Goal: Task Accomplishment & Management: Manage account settings

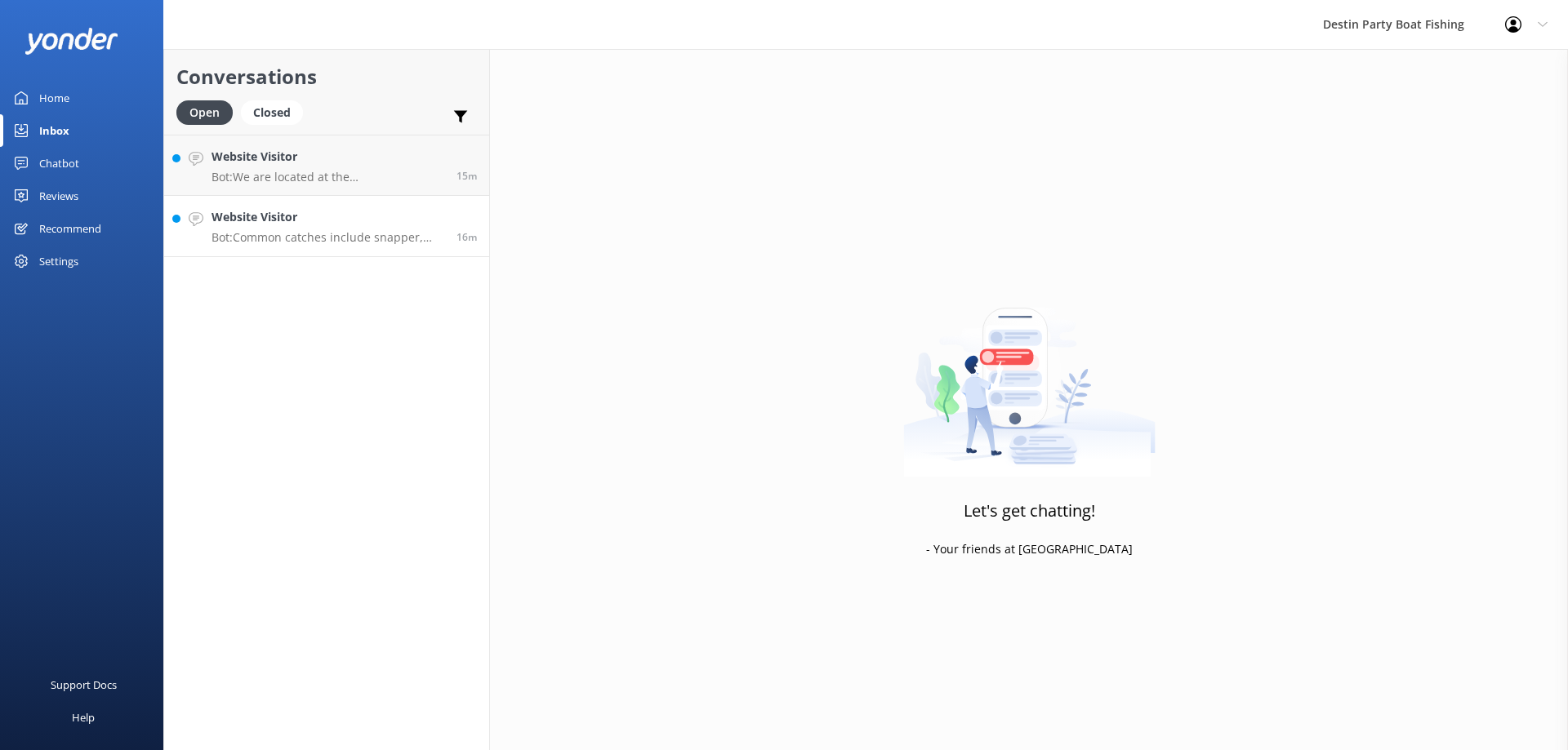
click at [348, 223] on h4 "Website Visitor" at bounding box center [327, 217] width 233 height 18
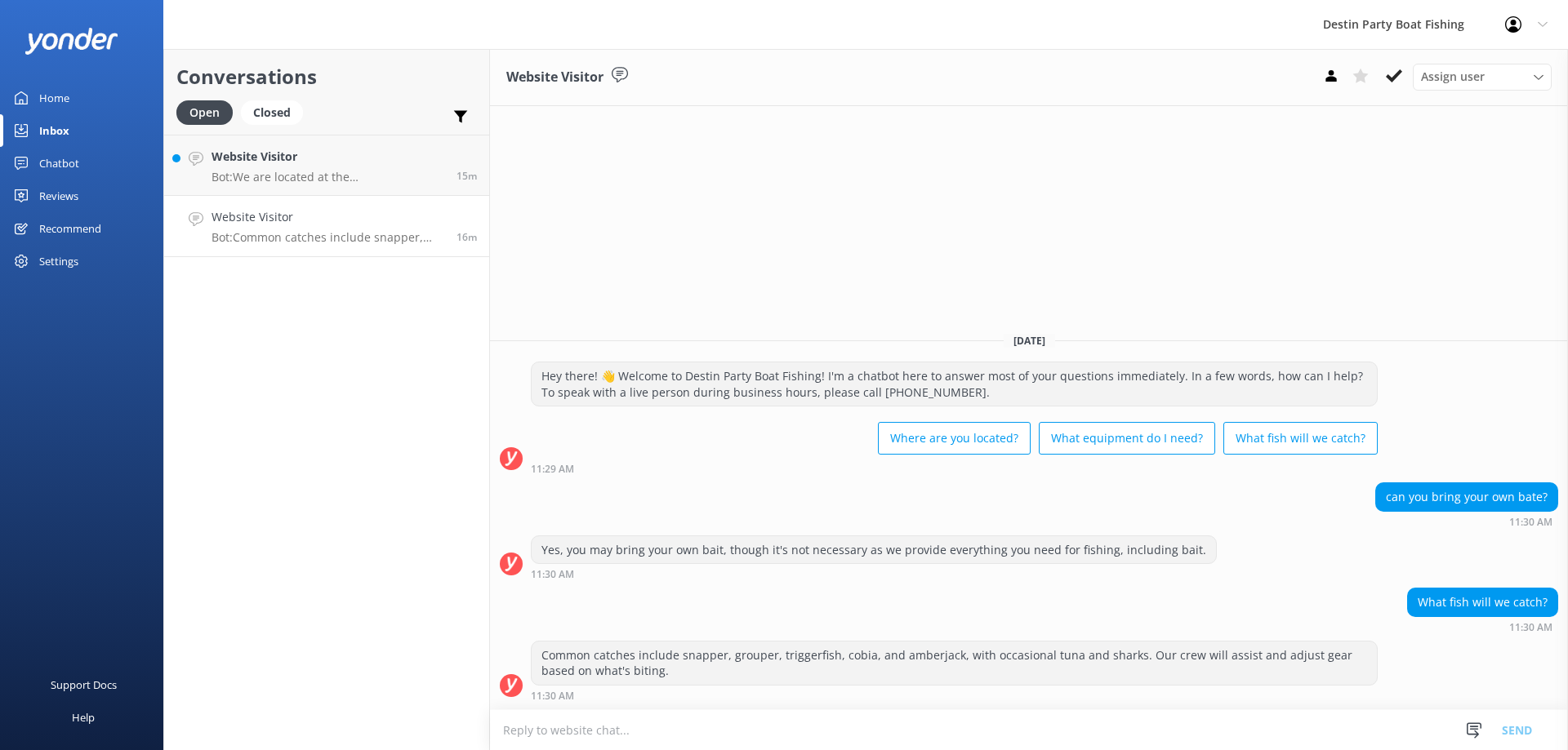
click at [265, 197] on link "Website Visitor Bot: Common catches include snapper, grouper, triggerfish, cobi…" at bounding box center [327, 227] width 325 height 62
click at [343, 167] on div "Website Visitor Bot: We are located at the [GEOGRAPHIC_DATA] at [STREET_ADDRESS…" at bounding box center [327, 165] width 233 height 35
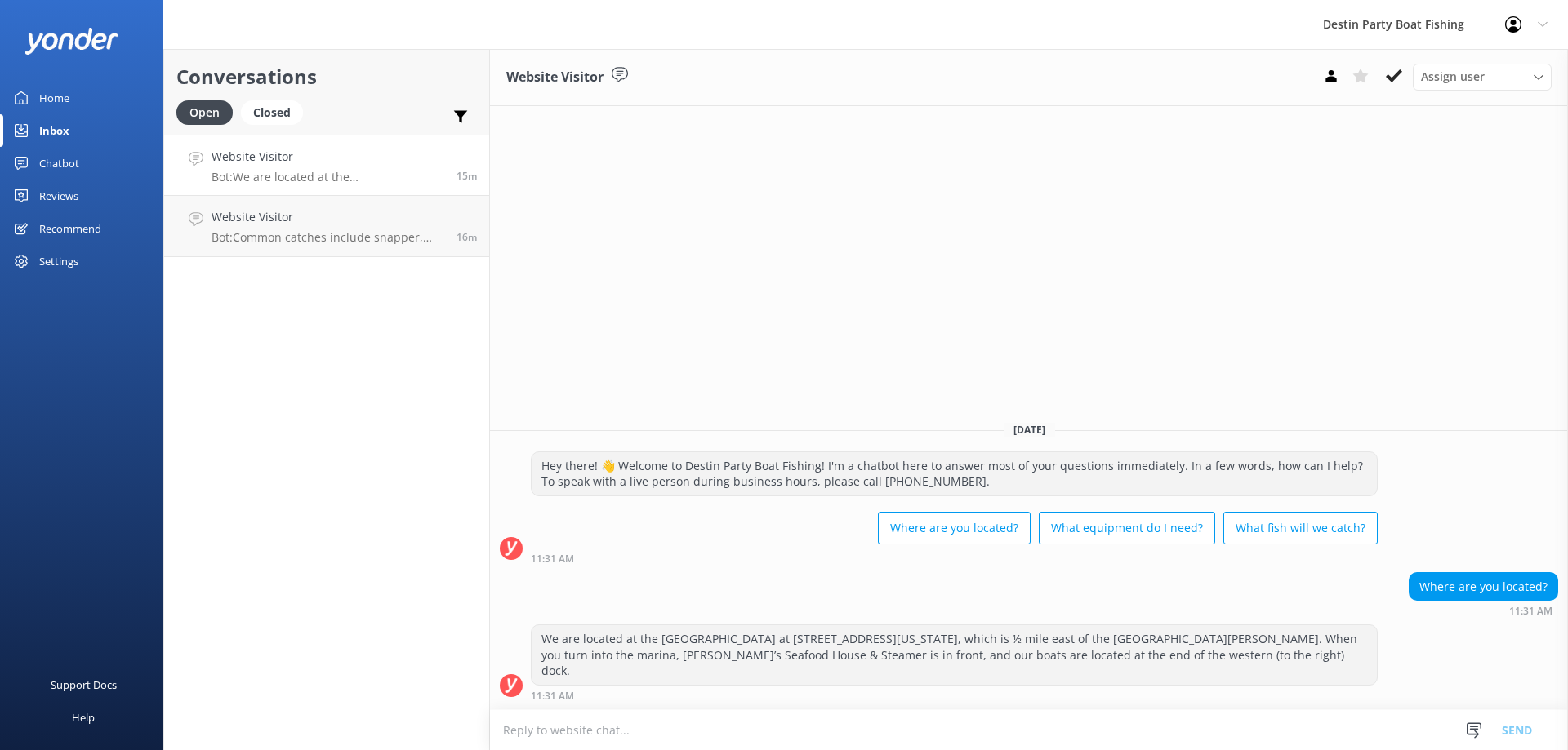
click at [862, 736] on textarea at bounding box center [1029, 729] width 1078 height 40
click at [442, 238] on p "Bot: Common catches include snapper, grouper, triggerfish, cobia, and amberjack…" at bounding box center [327, 238] width 233 height 15
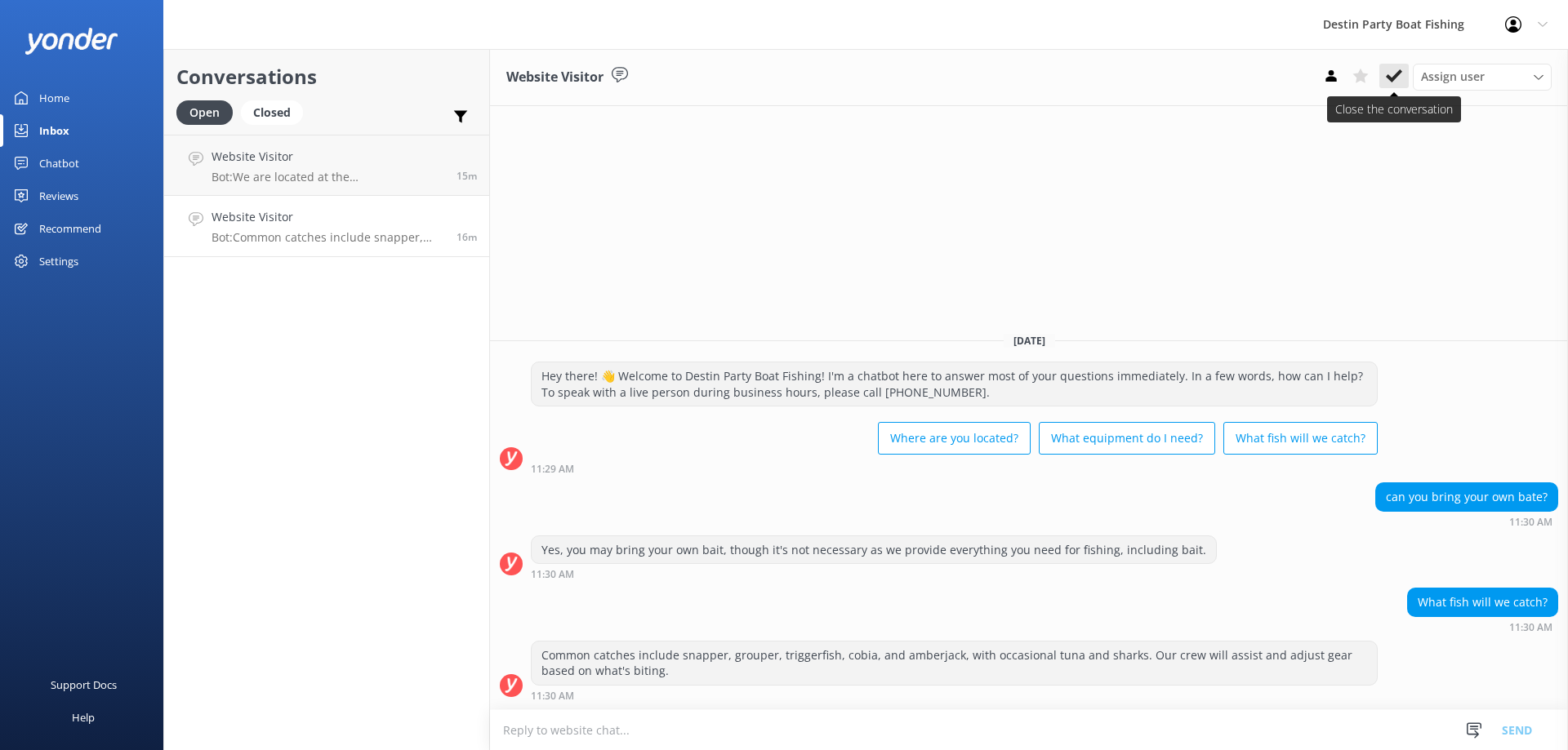
click at [1398, 75] on use at bounding box center [1393, 76] width 16 height 13
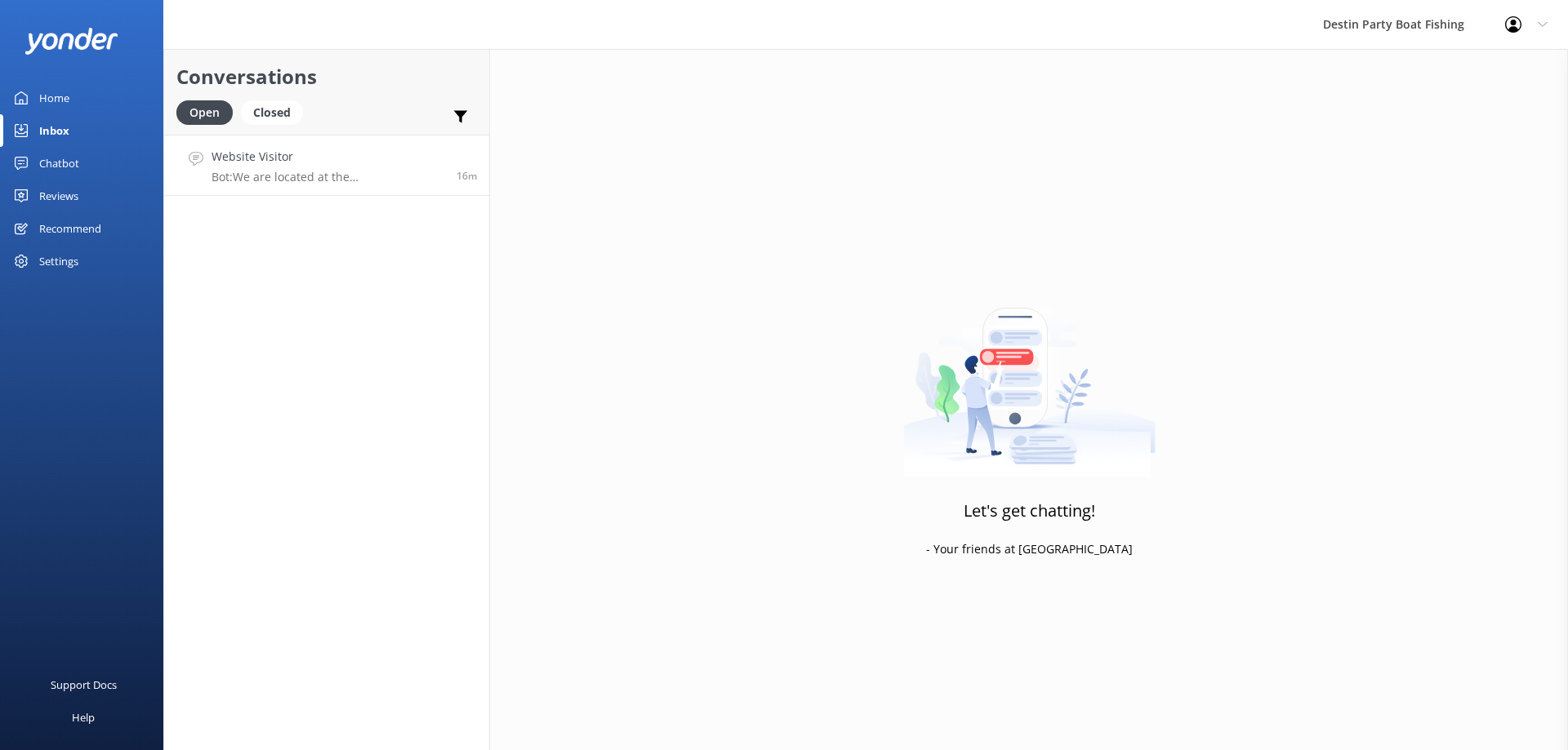
click at [263, 177] on p "Bot: We are located at the [GEOGRAPHIC_DATA] at [STREET_ADDRESS][US_STATE], whi…" at bounding box center [327, 177] width 233 height 15
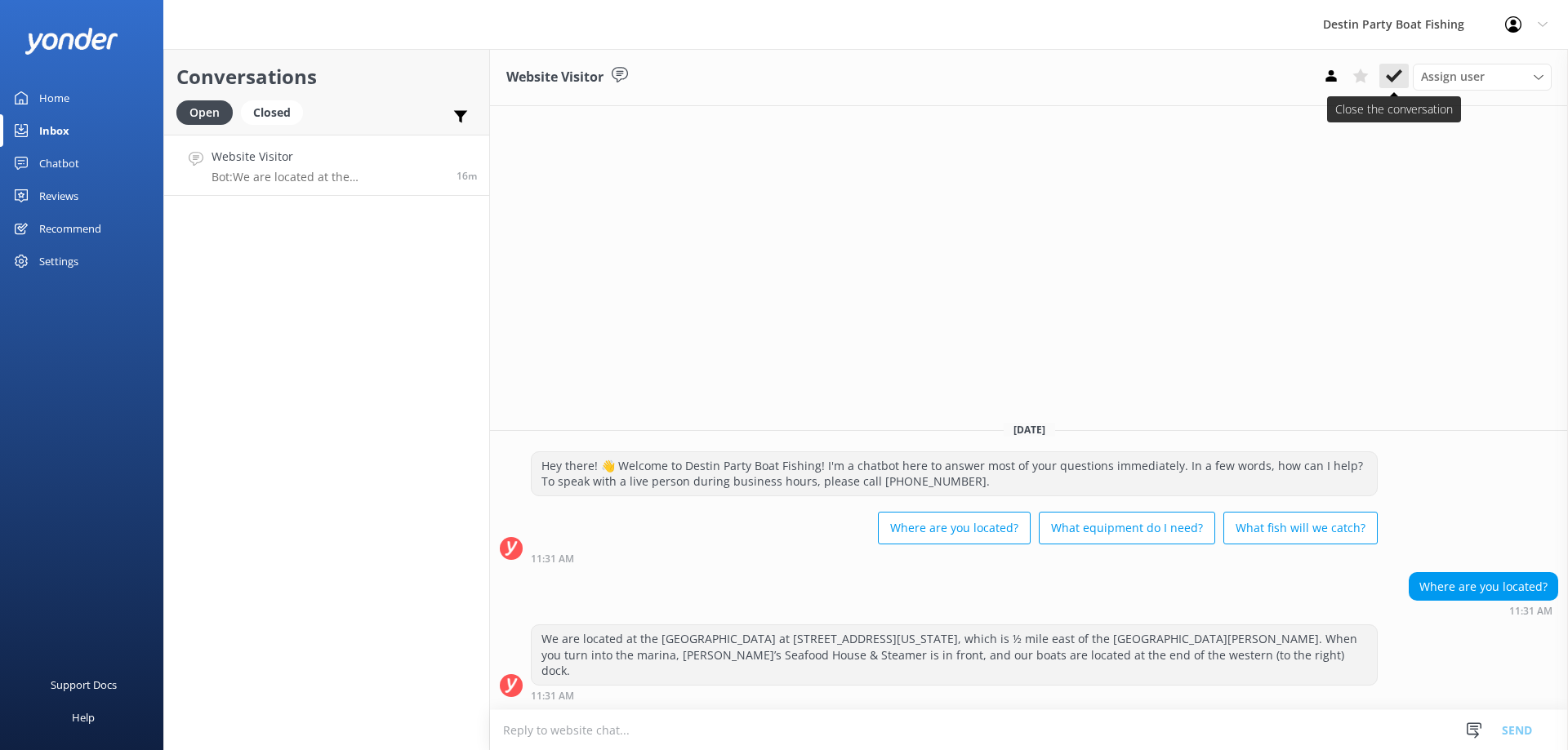
click at [1391, 78] on icon at bounding box center [1393, 76] width 16 height 16
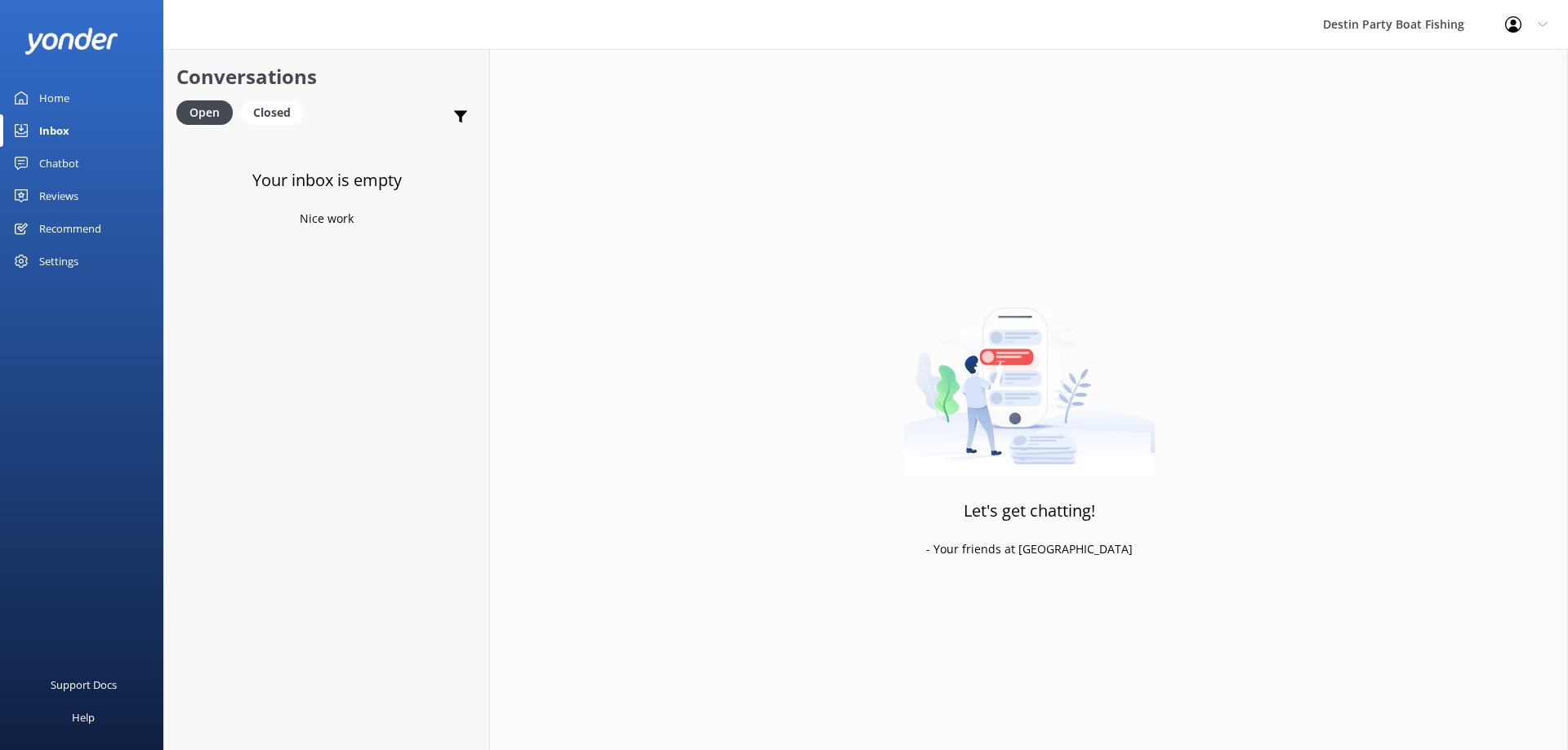
click at [62, 191] on div "Reviews" at bounding box center [59, 195] width 39 height 33
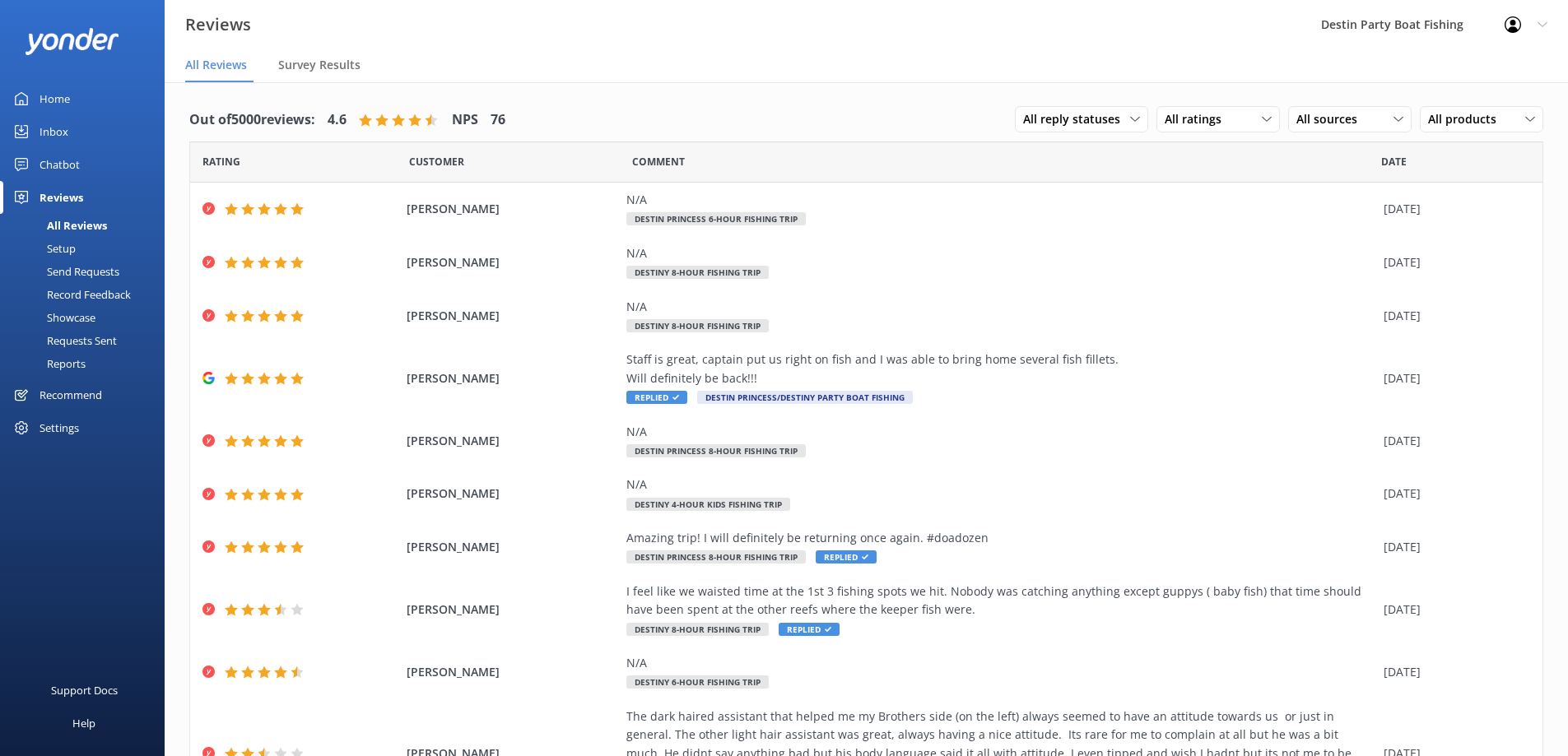
click at [56, 127] on div "Inbox" at bounding box center [54, 131] width 29 height 33
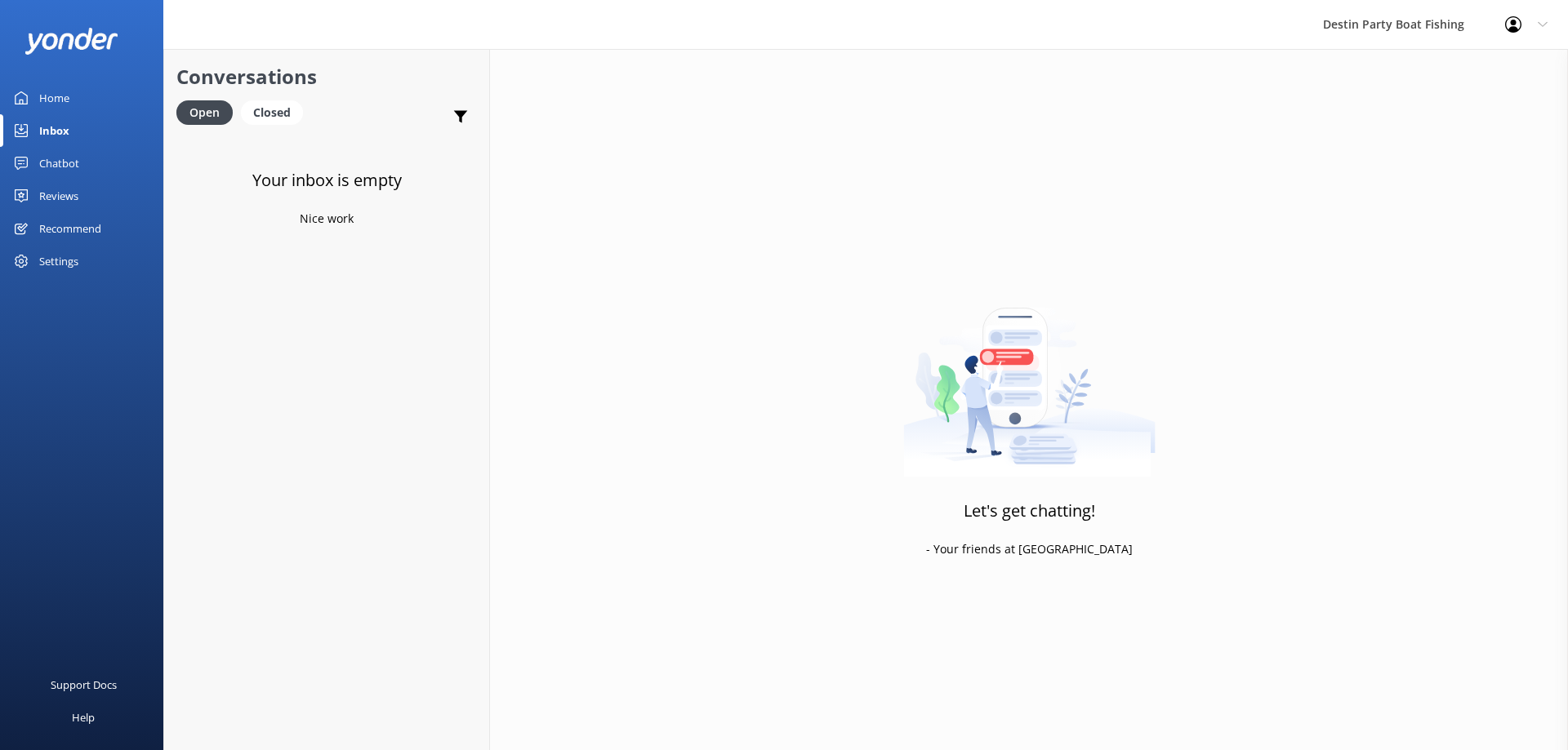
click at [1545, 22] on icon at bounding box center [1543, 24] width 9 height 9
click at [1489, 112] on link "Logout" at bounding box center [1487, 110] width 164 height 41
